Goal: Information Seeking & Learning: Learn about a topic

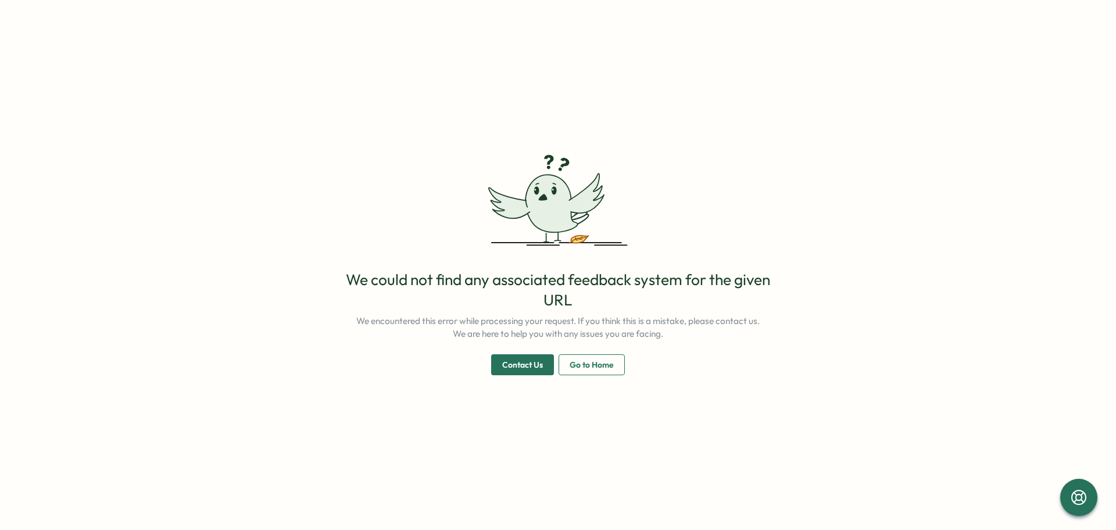
click at [610, 353] on div "We could not find any associated feedback system for the given URL We encounter…" at bounding box center [558, 322] width 447 height 106
click at [604, 369] on span "Go to Home" at bounding box center [592, 365] width 44 height 20
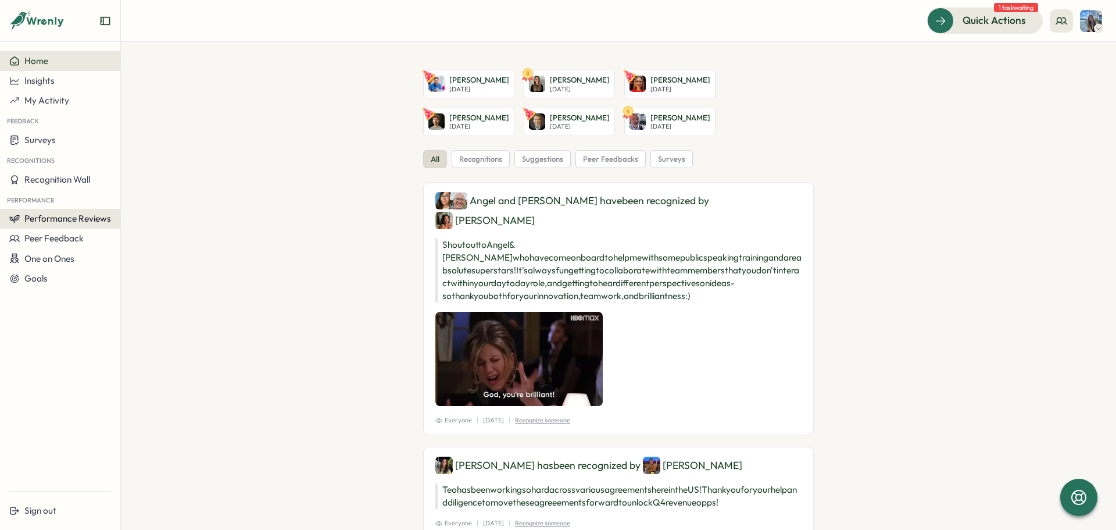
click at [80, 219] on span "Performance Reviews" at bounding box center [67, 218] width 87 height 11
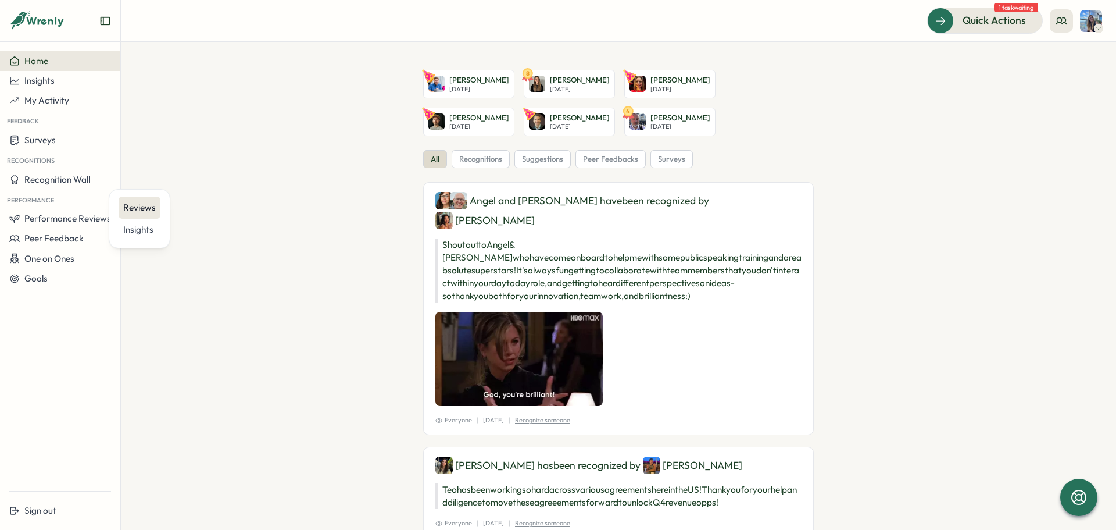
click at [131, 202] on div "Reviews" at bounding box center [139, 207] width 33 height 13
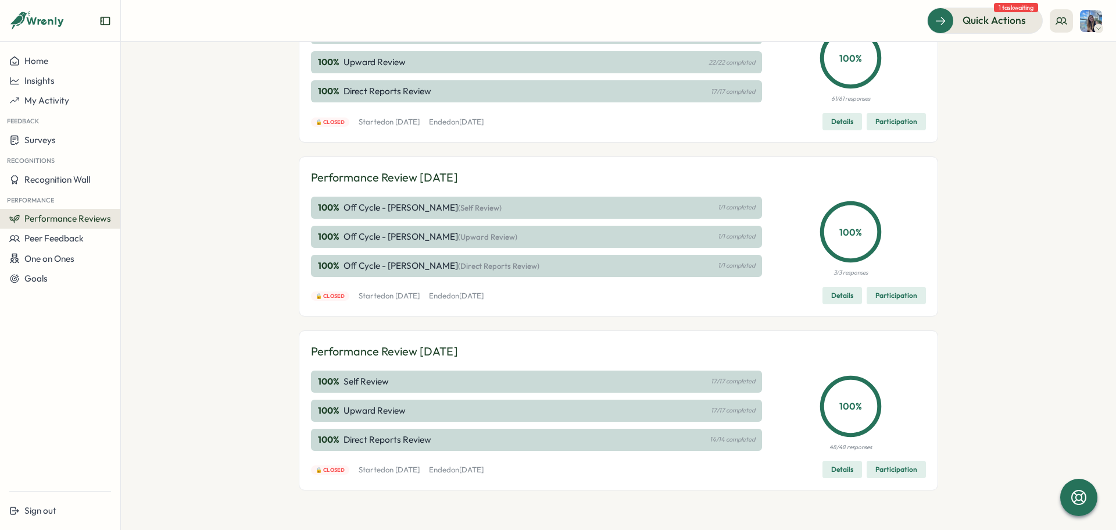
scroll to position [299, 0]
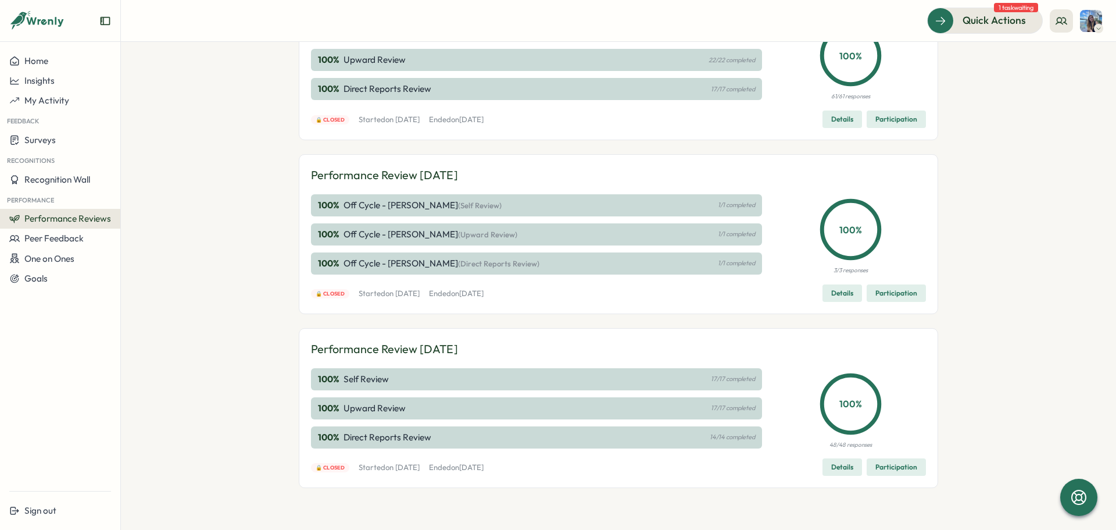
click at [841, 467] on span "Details" at bounding box center [842, 467] width 22 height 16
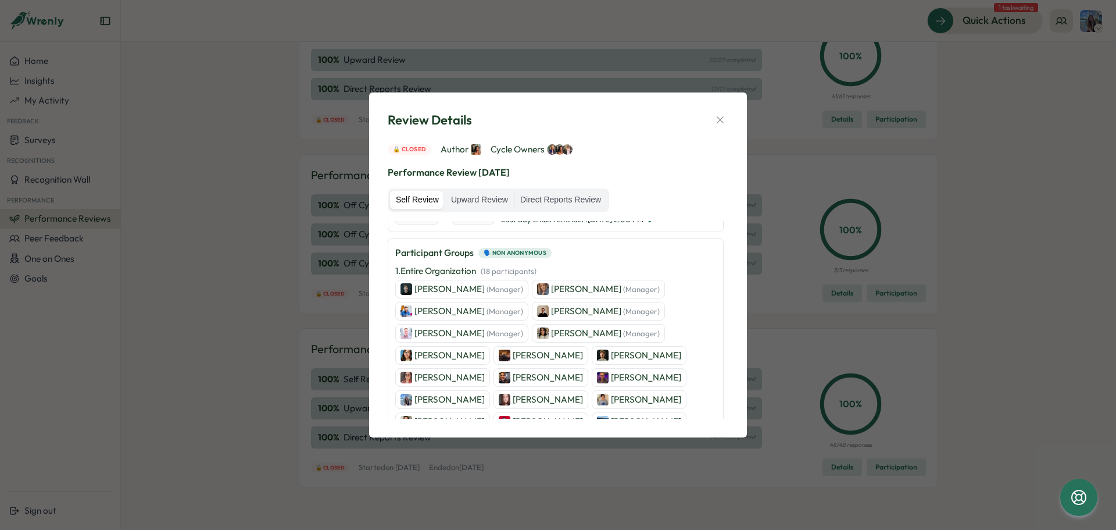
scroll to position [58, 0]
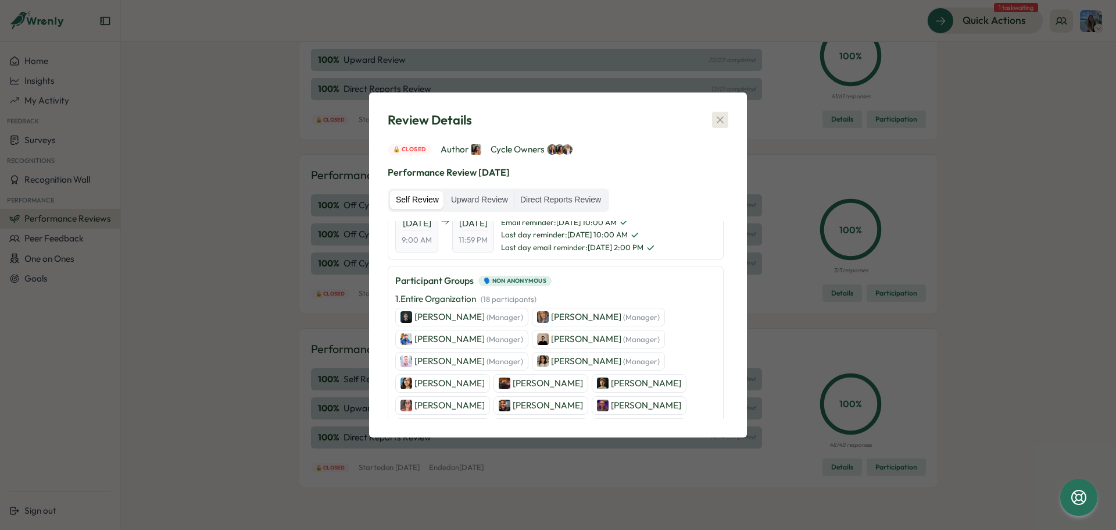
click at [719, 122] on icon "button" at bounding box center [720, 120] width 6 height 6
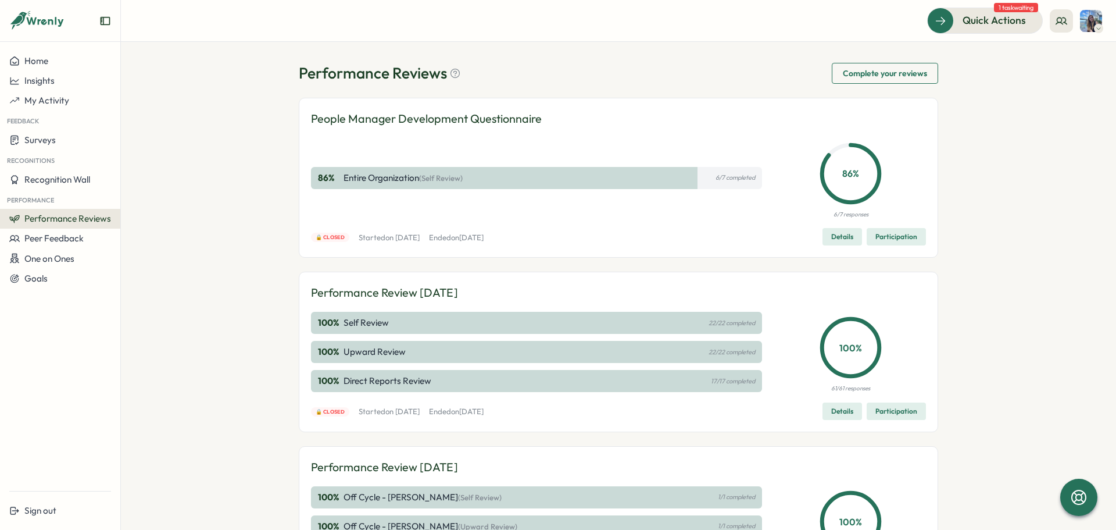
scroll to position [0, 0]
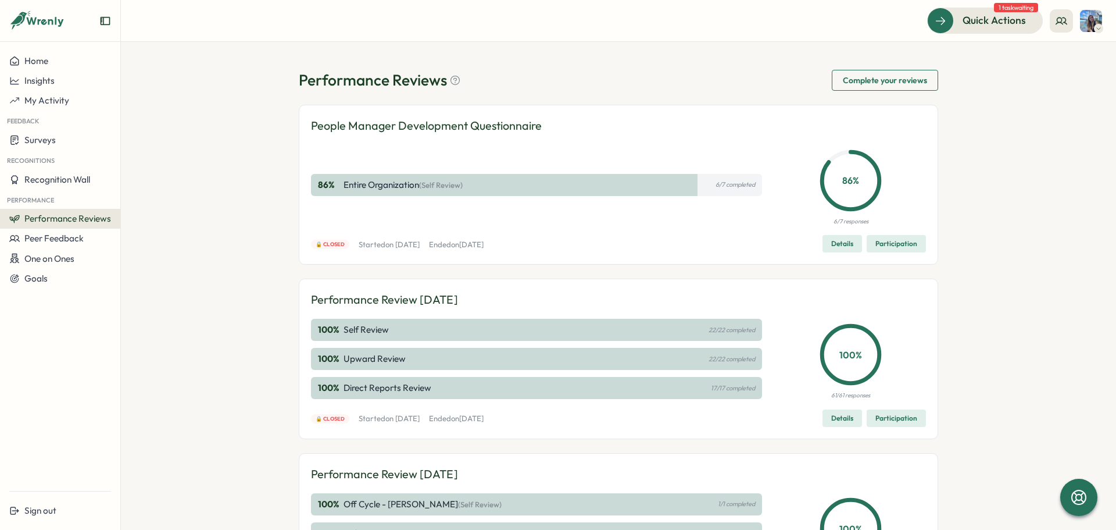
click at [716, 185] on p "6/7 completed" at bounding box center [736, 185] width 40 height 8
click at [647, 186] on div "86 % Entire Organization (Self Review) 6/7 completed" at bounding box center [536, 185] width 451 height 22
click at [849, 243] on span "Details" at bounding box center [842, 243] width 22 height 16
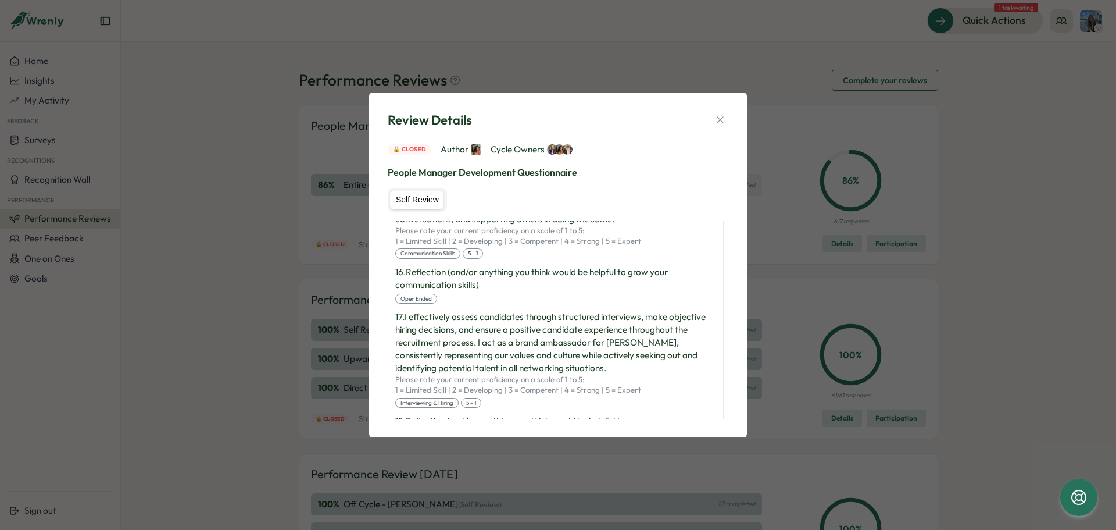
scroll to position [1155, 0]
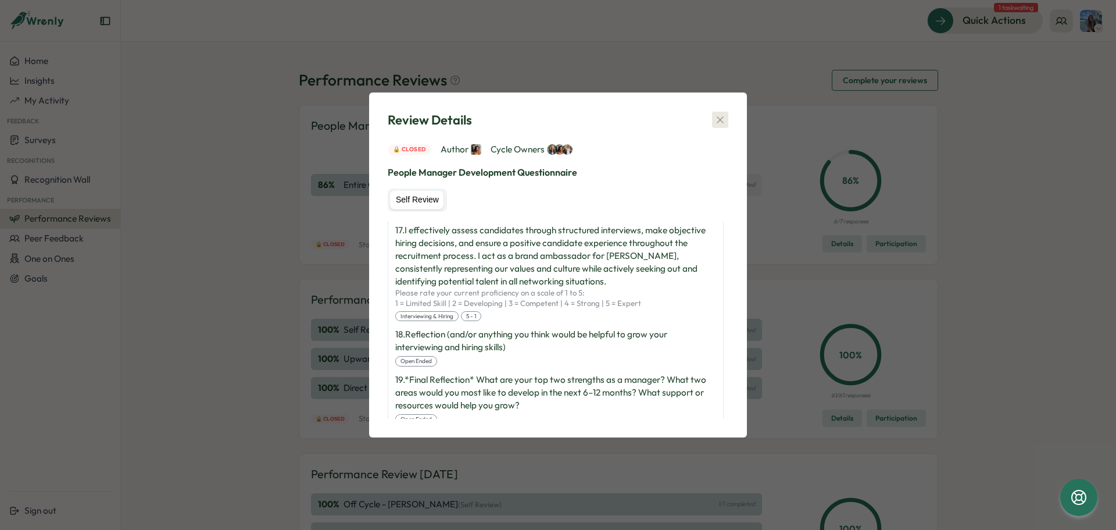
click at [724, 119] on icon "button" at bounding box center [721, 120] width 12 height 12
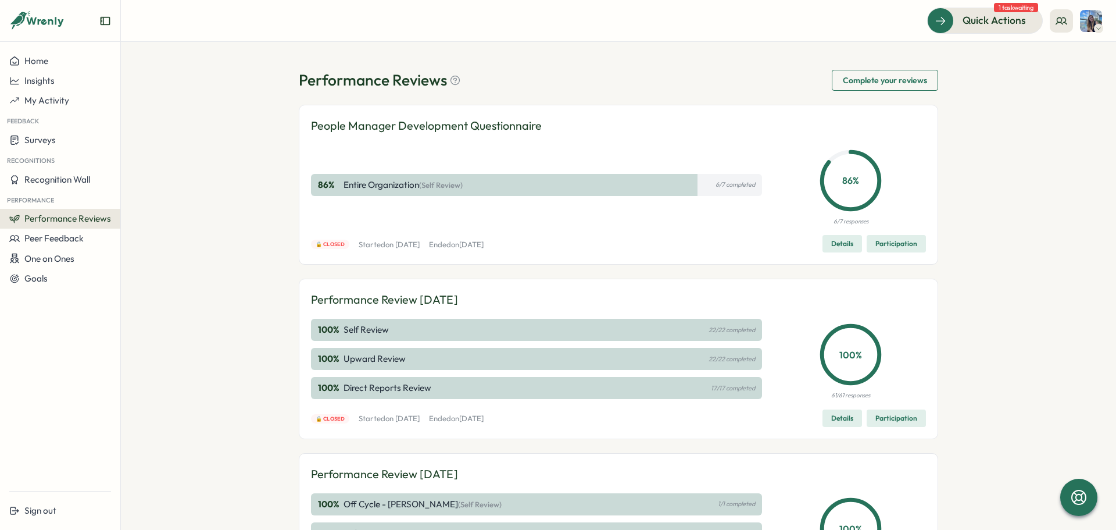
scroll to position [58, 0]
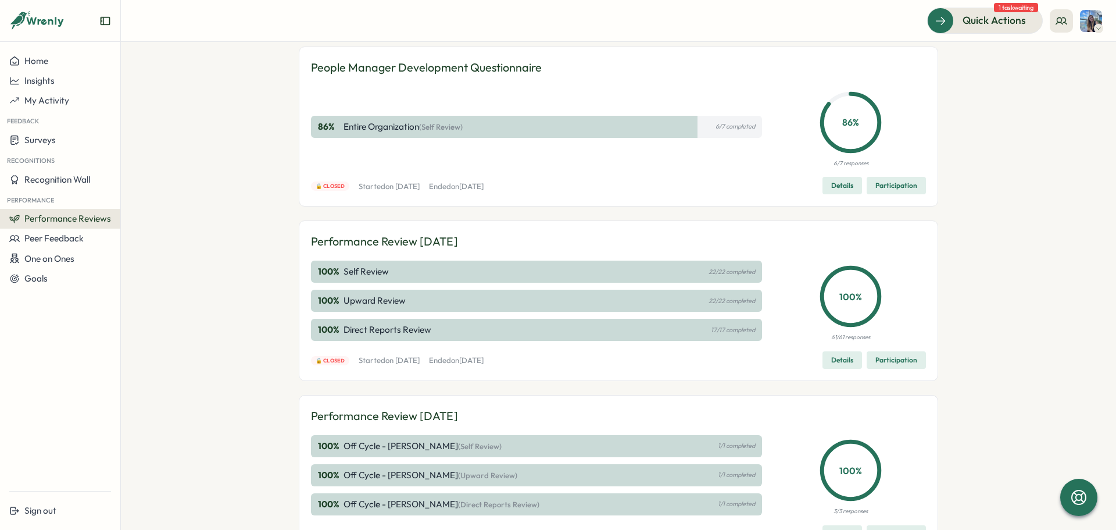
click at [80, 219] on span "Performance Reviews" at bounding box center [67, 218] width 87 height 11
click at [963, 21] on span "Quick Actions" at bounding box center [978, 20] width 63 height 15
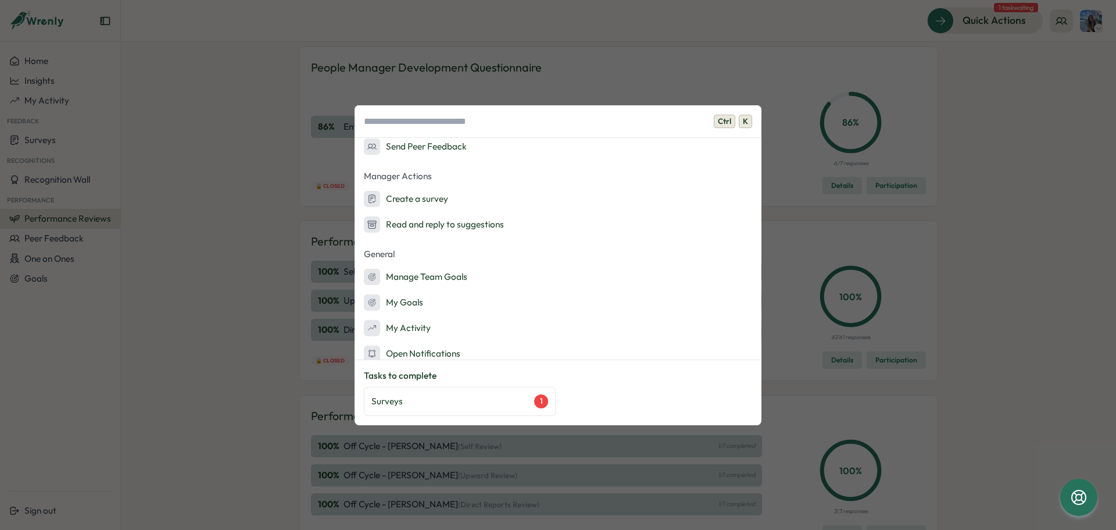
scroll to position [166, 0]
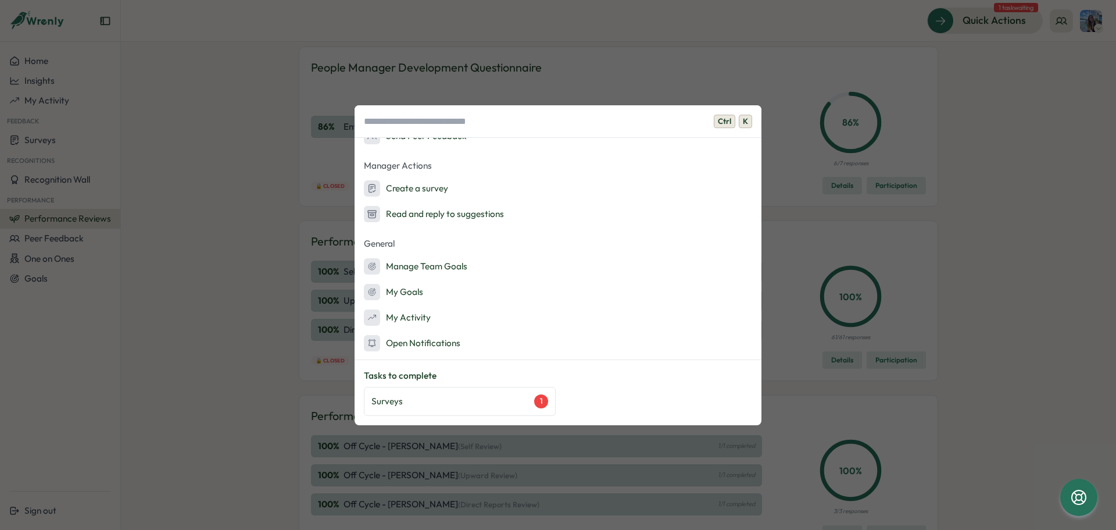
click at [1051, 211] on div "Ctrl K Quick Actions Ask AI Create Goals Send a suggestion to leadership Recogn…" at bounding box center [558, 265] width 1116 height 530
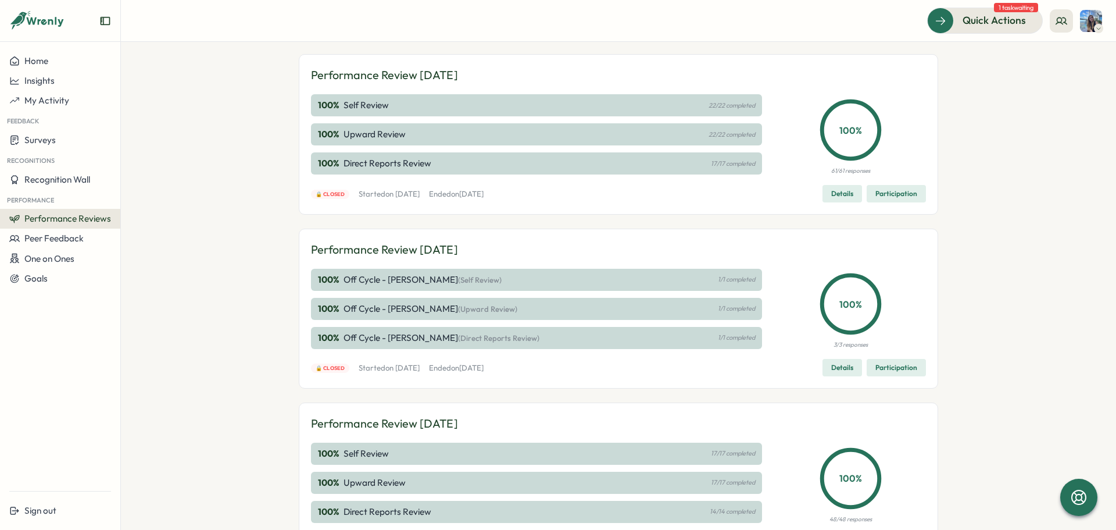
scroll to position [299, 0]
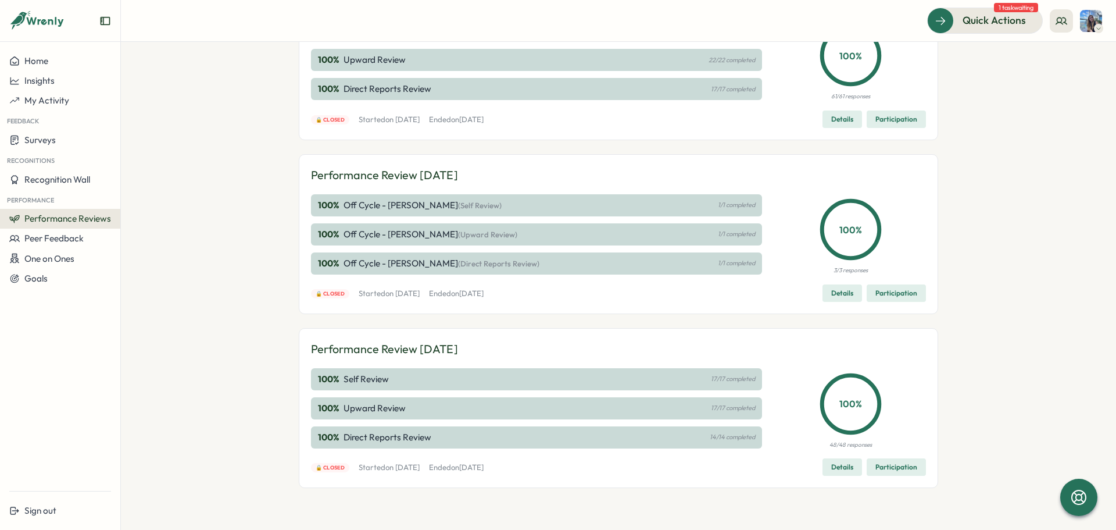
click at [831, 290] on span "Details" at bounding box center [842, 293] width 22 height 16
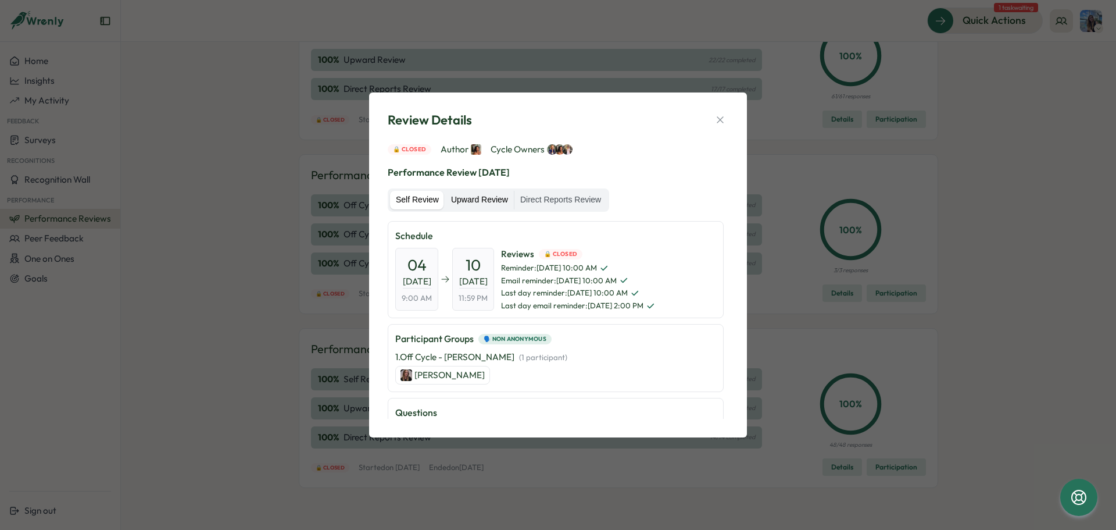
click at [489, 206] on label "Upward Review" at bounding box center [479, 200] width 69 height 19
click at [420, 198] on label "Self Review" at bounding box center [417, 200] width 55 height 19
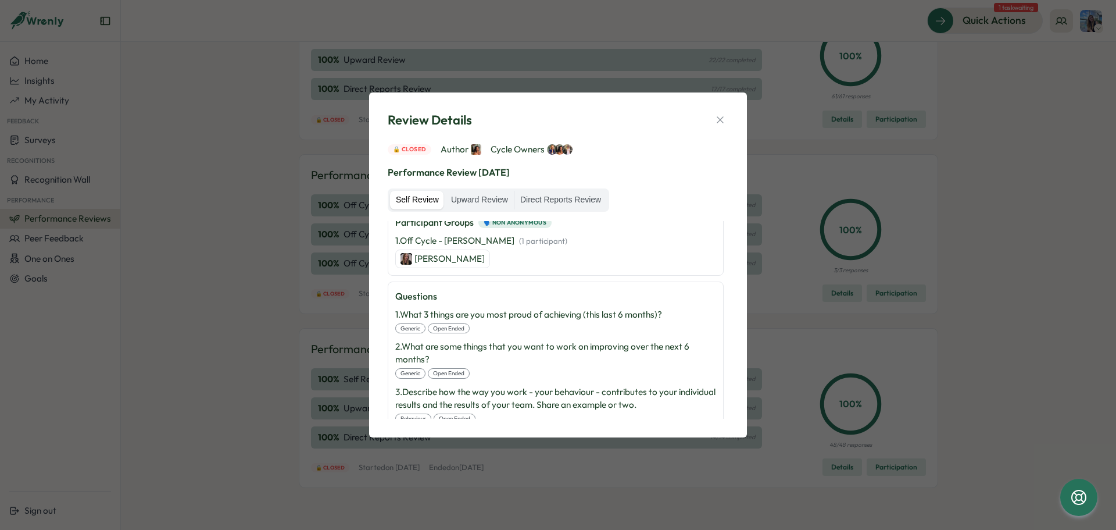
scroll to position [183, 0]
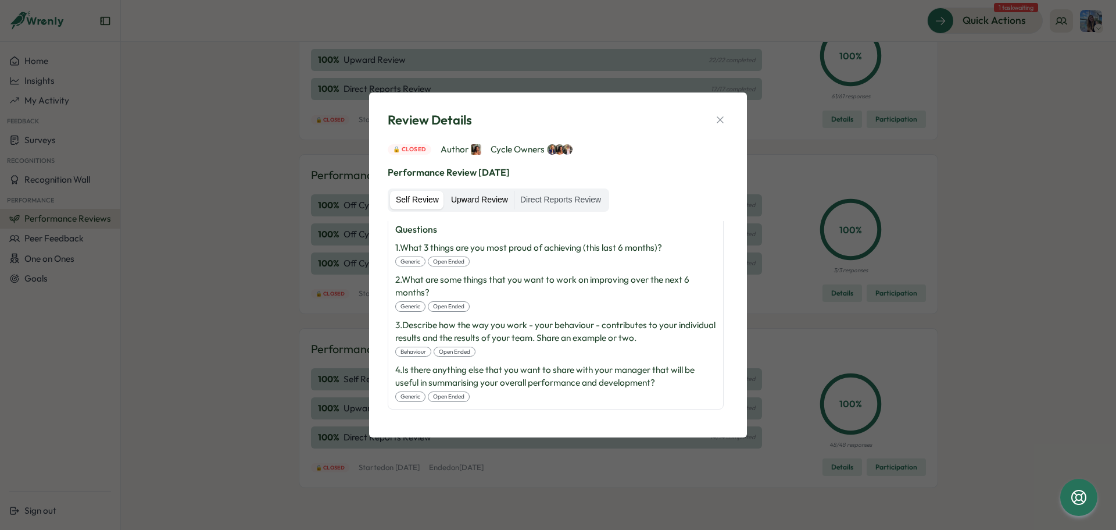
click at [476, 197] on label "Upward Review" at bounding box center [479, 200] width 69 height 19
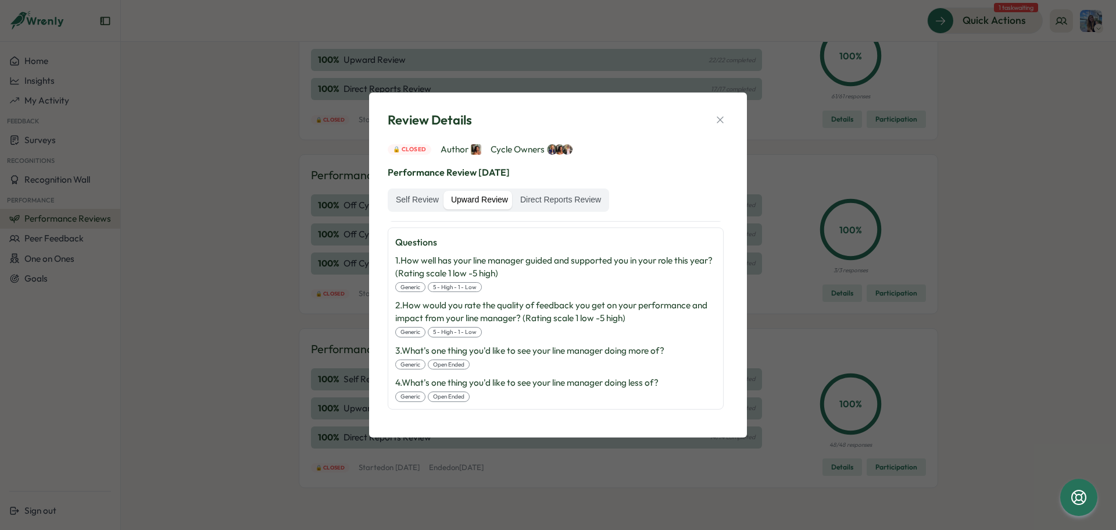
scroll to position [170, 0]
click at [545, 194] on label "Direct Reports Review" at bounding box center [561, 200] width 92 height 19
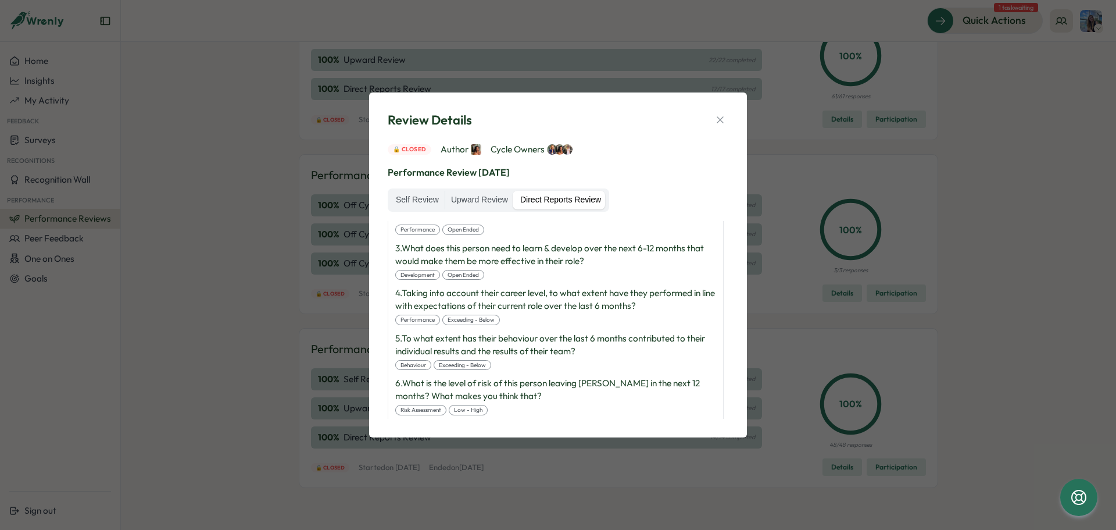
scroll to position [331, 0]
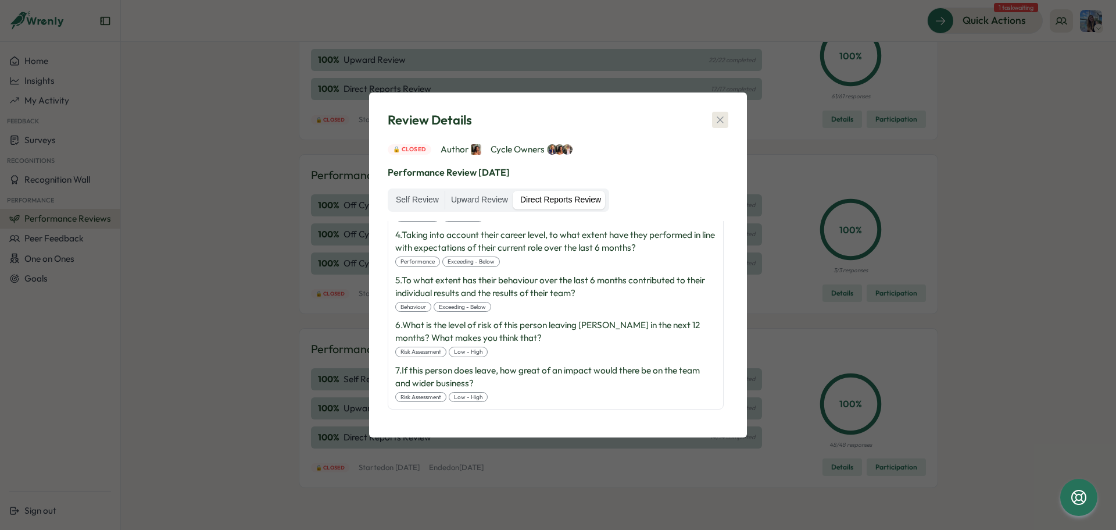
click at [718, 116] on icon "button" at bounding box center [721, 120] width 12 height 12
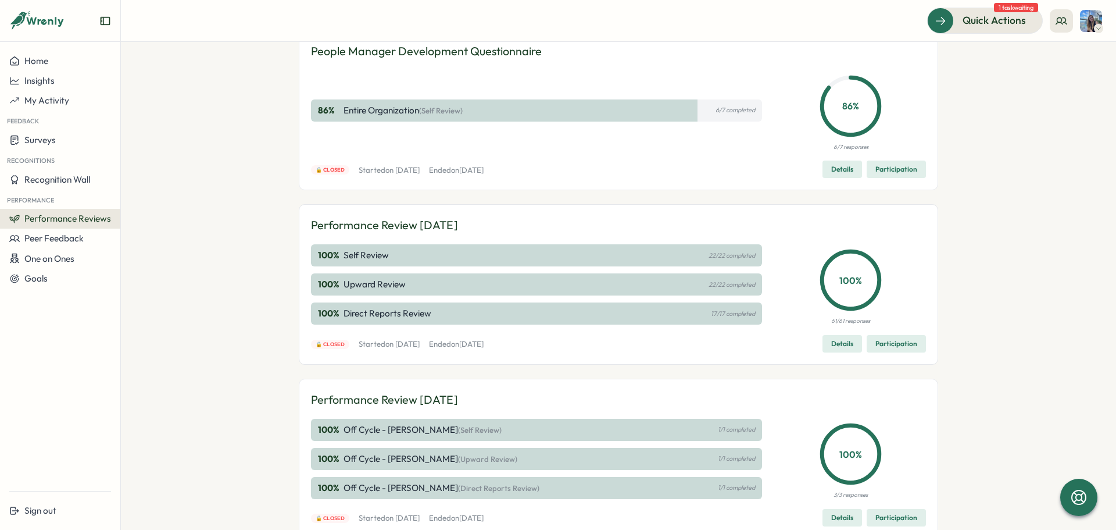
scroll to position [66, 0]
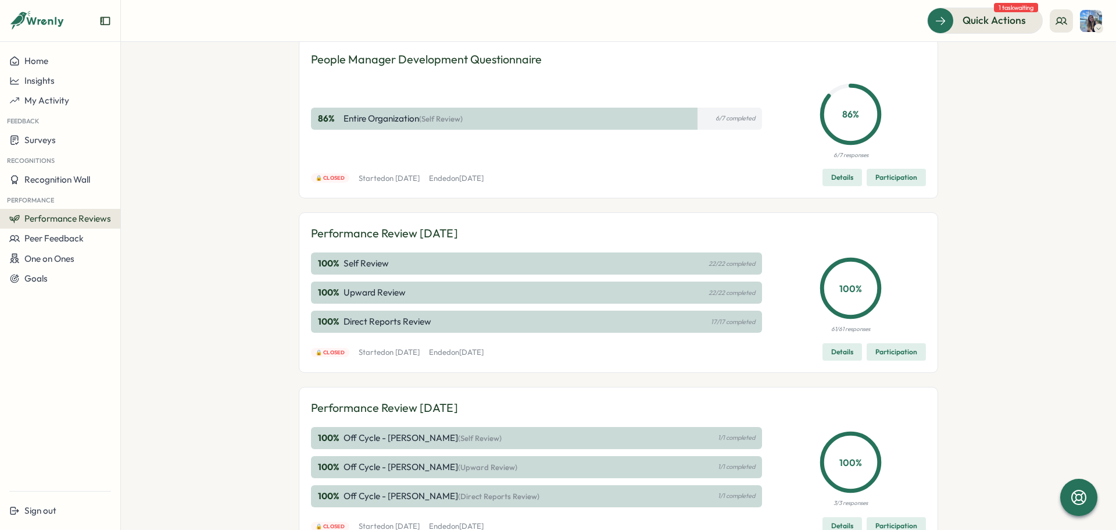
click at [845, 353] on span "Details" at bounding box center [842, 352] width 22 height 16
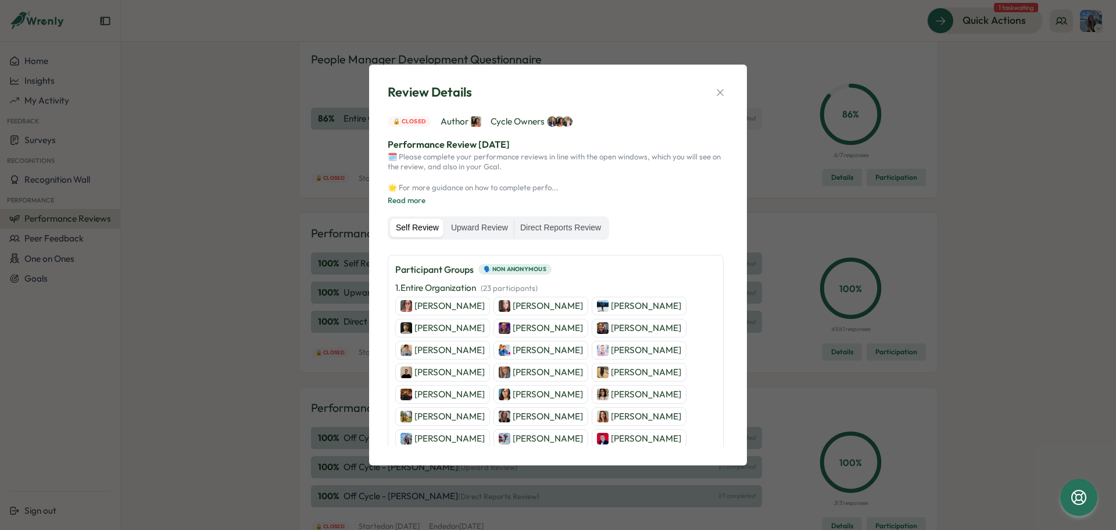
scroll to position [233, 0]
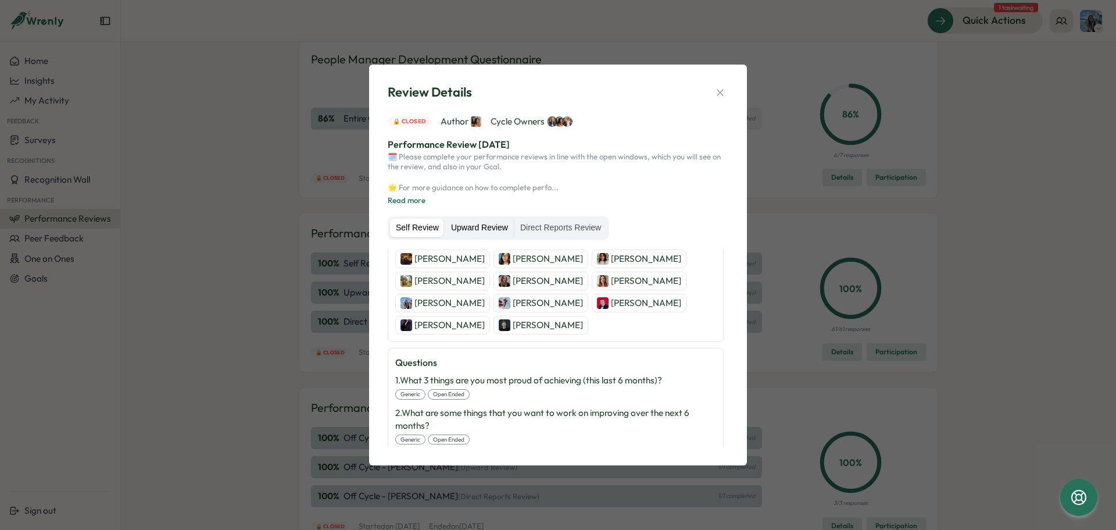
click at [492, 228] on label "Upward Review" at bounding box center [479, 228] width 69 height 19
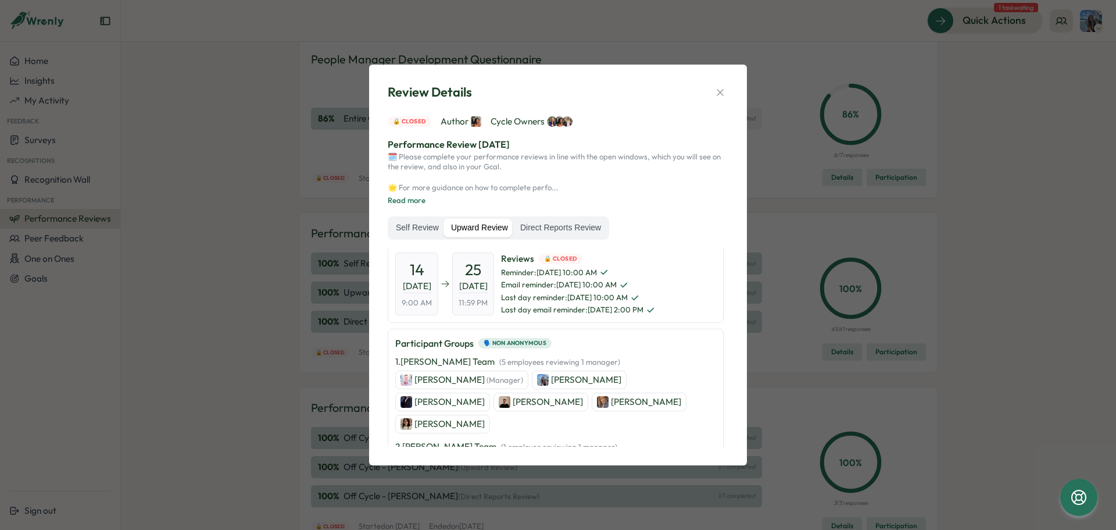
scroll to position [0, 0]
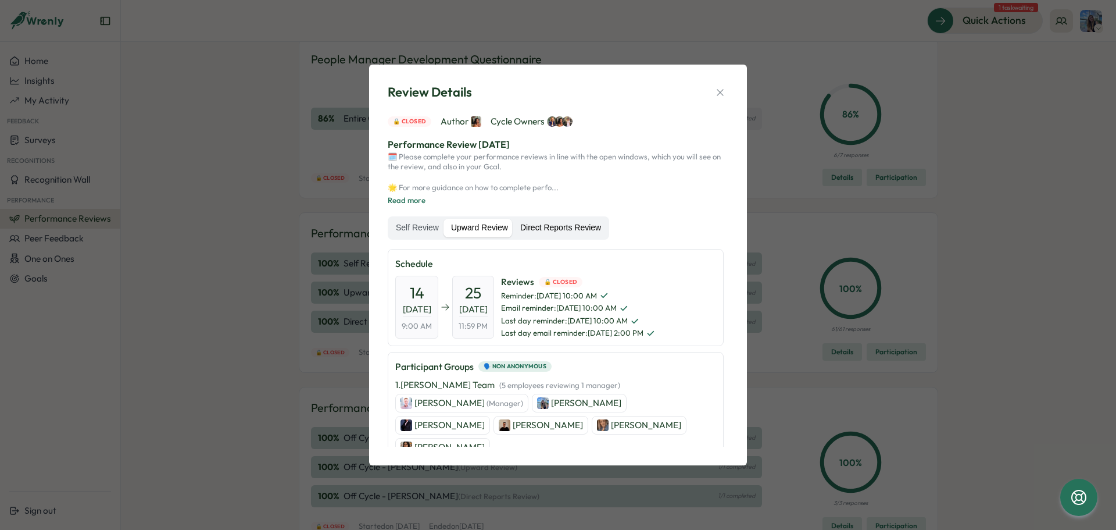
click at [587, 222] on label "Direct Reports Review" at bounding box center [561, 228] width 92 height 19
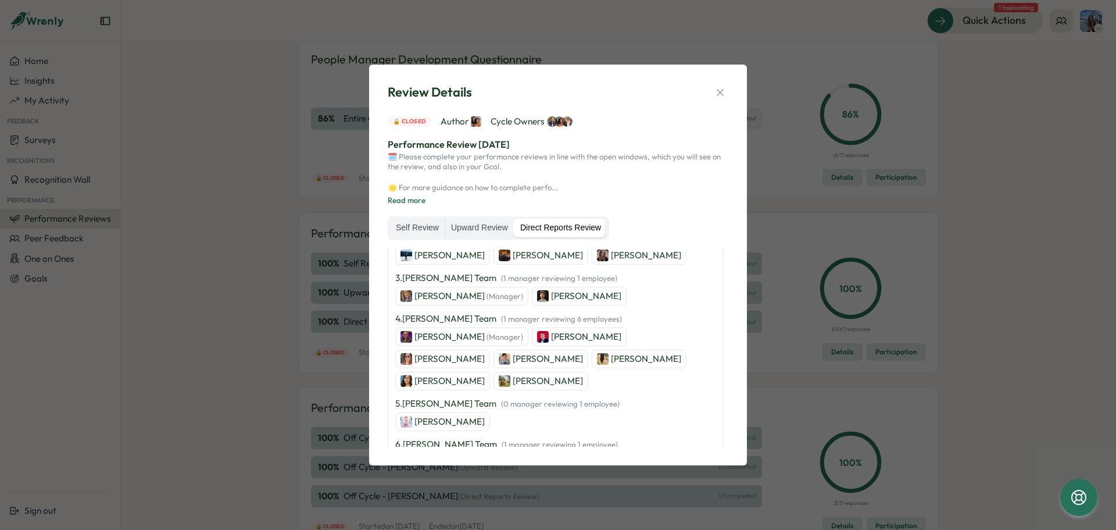
scroll to position [291, 0]
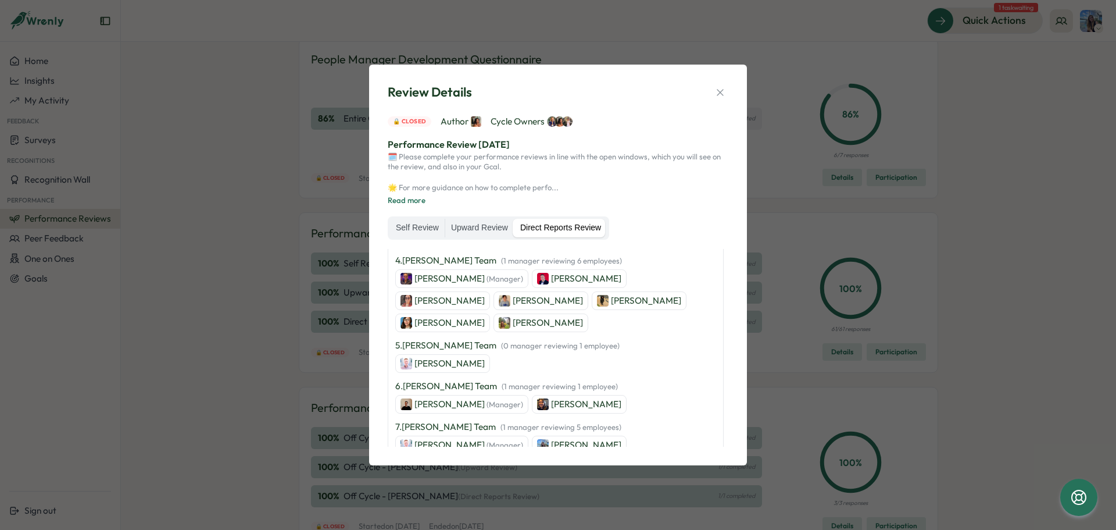
click at [722, 93] on icon "button" at bounding box center [721, 93] width 12 height 12
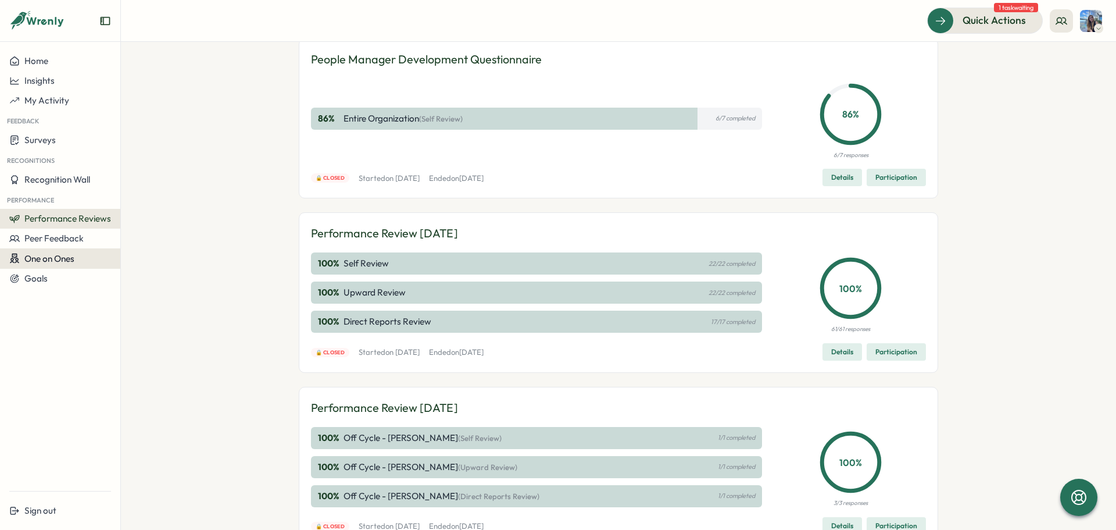
click at [38, 262] on span "One on Ones" at bounding box center [49, 258] width 50 height 11
click at [46, 225] on button "Performance Reviews" at bounding box center [60, 219] width 120 height 20
click at [140, 235] on div "Insights" at bounding box center [139, 229] width 33 height 13
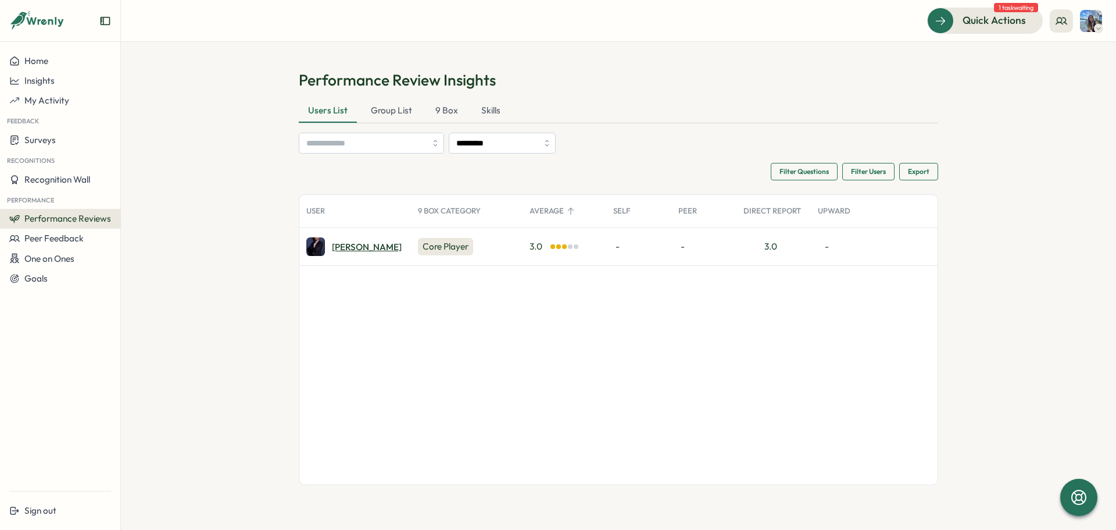
click at [345, 245] on div "[PERSON_NAME]" at bounding box center [367, 246] width 70 height 9
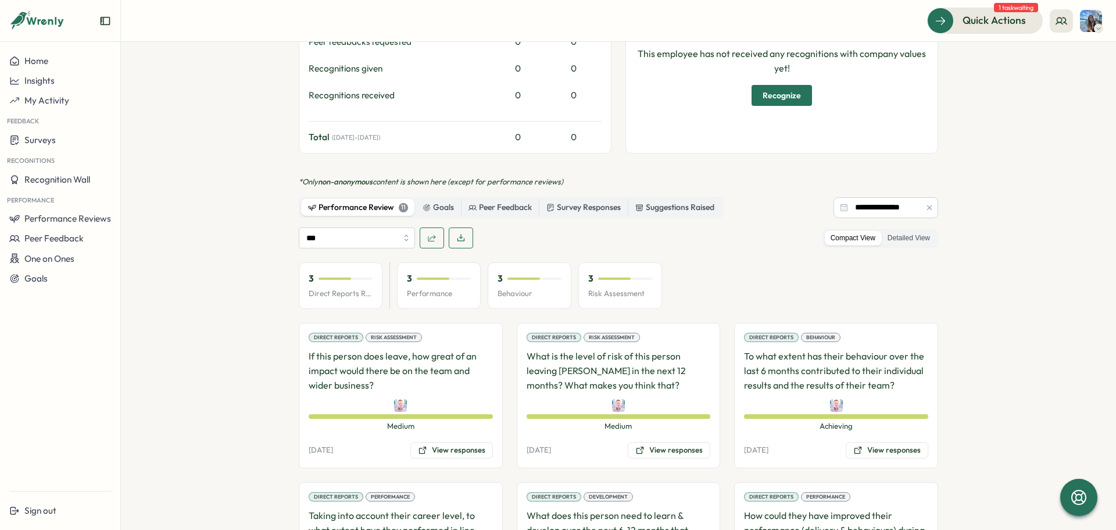
scroll to position [465, 0]
